Goal: Task Accomplishment & Management: Use online tool/utility

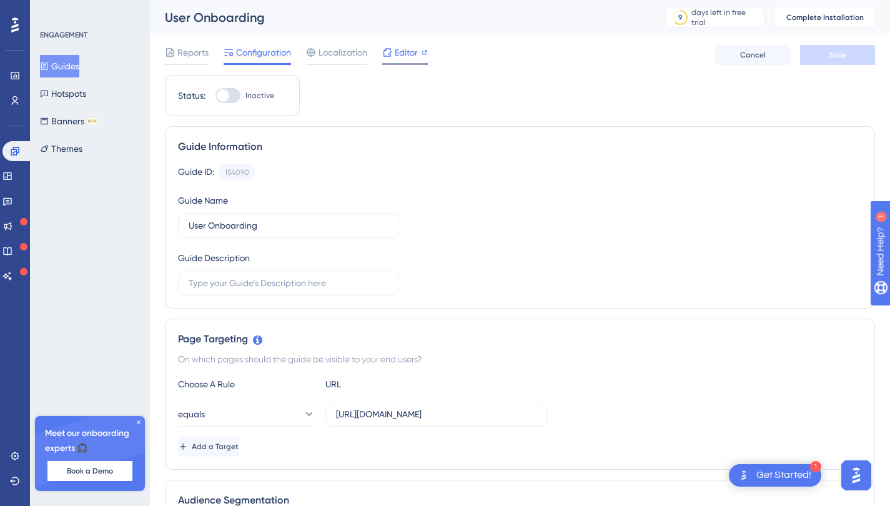
click at [400, 61] on div "Editor" at bounding box center [405, 55] width 46 height 20
click at [201, 56] on span "Reports" at bounding box center [192, 52] width 31 height 15
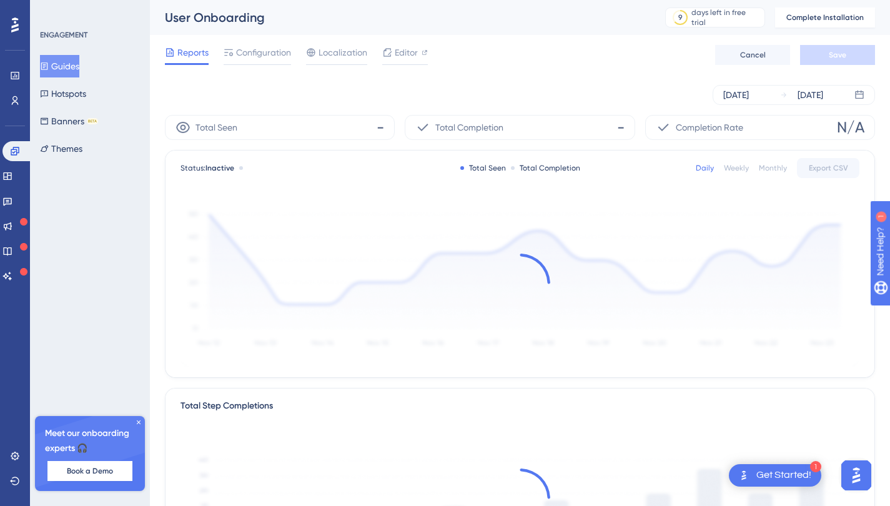
click at [78, 59] on button "Guides" at bounding box center [59, 66] width 39 height 22
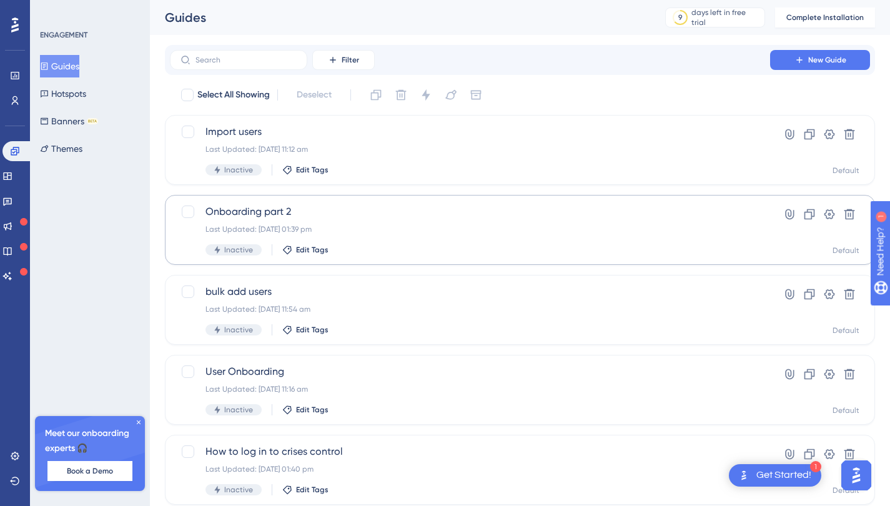
scroll to position [39, 0]
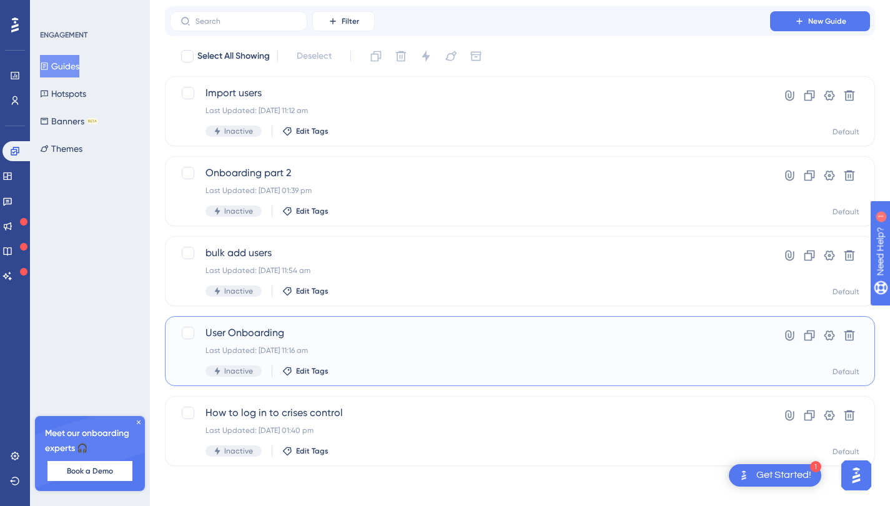
click at [351, 350] on div "Last Updated: 14 Oct 2025 11:16 am" at bounding box center [469, 350] width 529 height 10
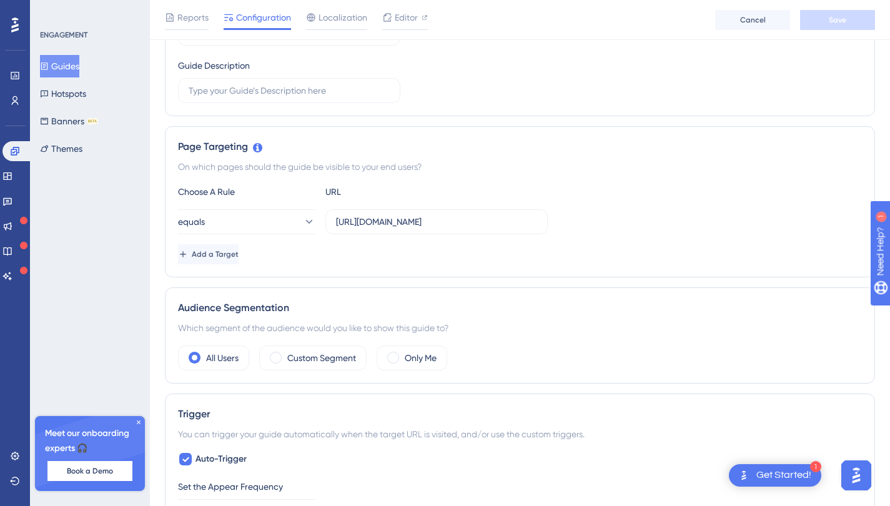
scroll to position [824, 0]
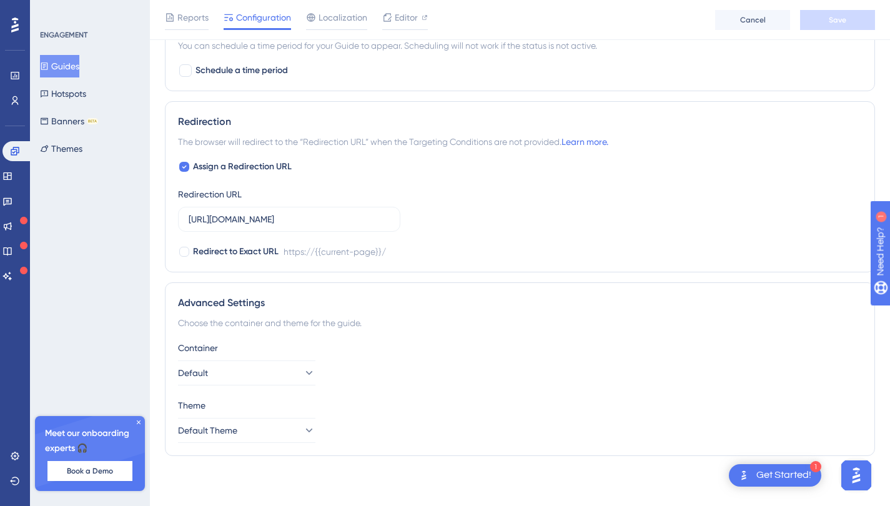
click at [79, 62] on button "Guides" at bounding box center [59, 66] width 39 height 22
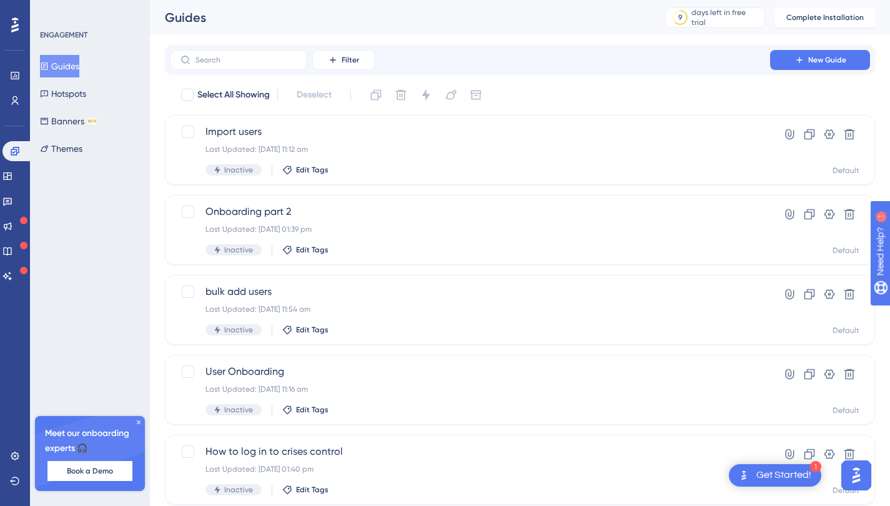
scroll to position [39, 0]
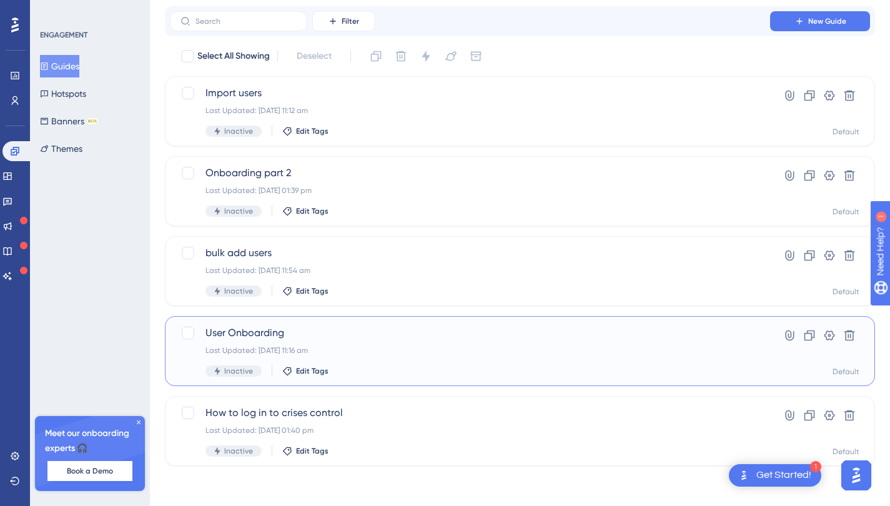
click at [434, 348] on div "Last Updated: 14 Oct 2025 11:16 am" at bounding box center [469, 350] width 529 height 10
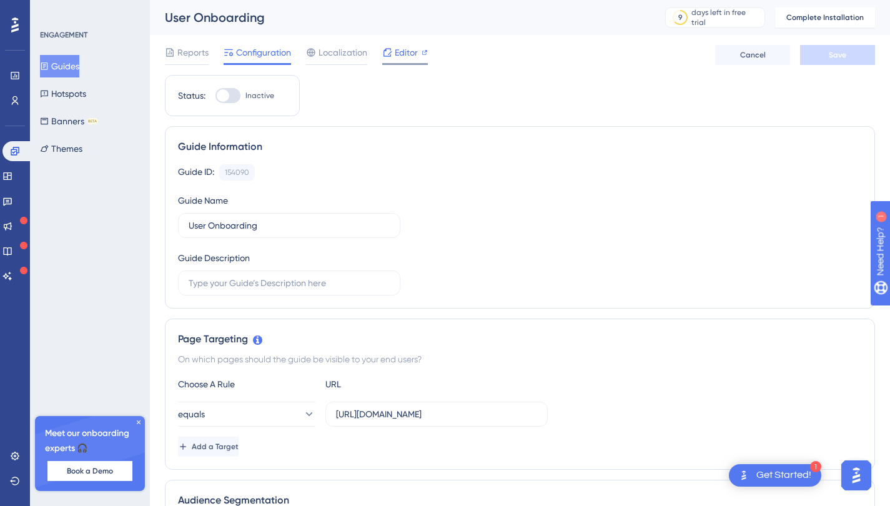
click at [396, 50] on span "Editor" at bounding box center [406, 52] width 23 height 15
